Goal: Check status

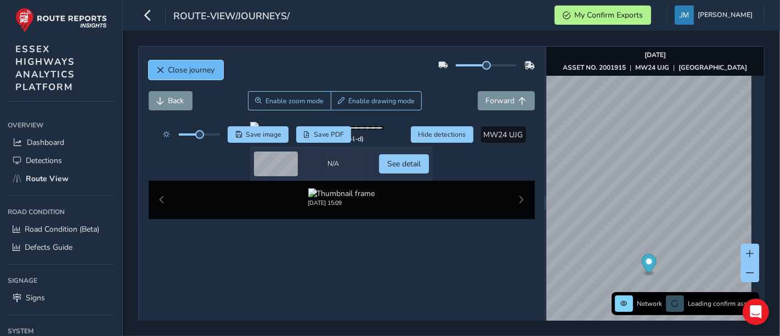
click at [161, 69] on span "Close journey" at bounding box center [161, 70] width 8 height 8
